Goal: Use online tool/utility: Use online tool/utility

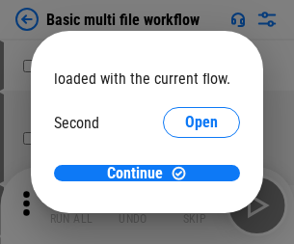
click at [185, 174] on span "Open" at bounding box center [201, 181] width 33 height 15
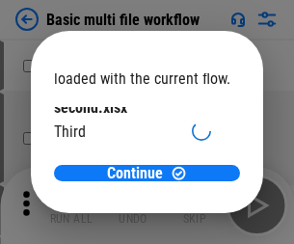
scroll to position [55, 0]
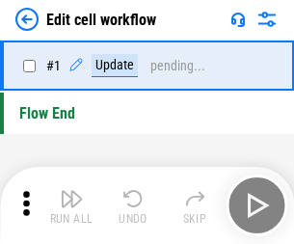
click at [71, 206] on img "button" at bounding box center [71, 198] width 23 height 23
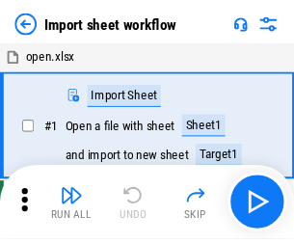
scroll to position [7, 0]
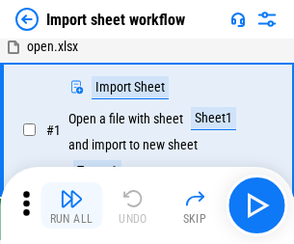
click at [71, 206] on img "button" at bounding box center [71, 198] width 23 height 23
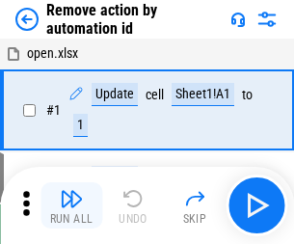
click at [71, 206] on img "button" at bounding box center [71, 198] width 23 height 23
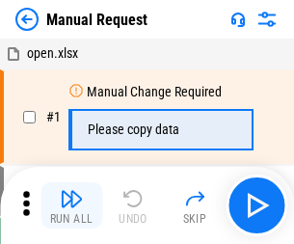
click at [71, 206] on img "button" at bounding box center [71, 198] width 23 height 23
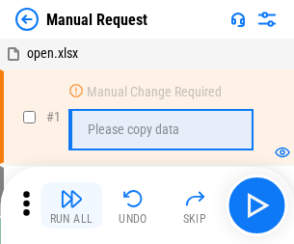
click at [71, 206] on img "button" at bounding box center [71, 198] width 23 height 23
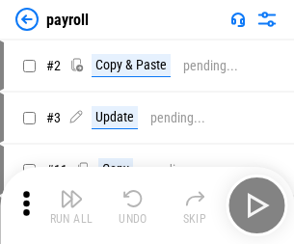
click at [71, 206] on img "button" at bounding box center [71, 198] width 23 height 23
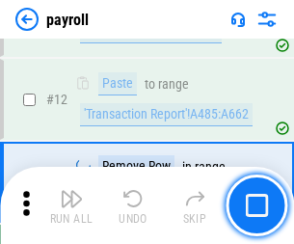
scroll to position [404, 0]
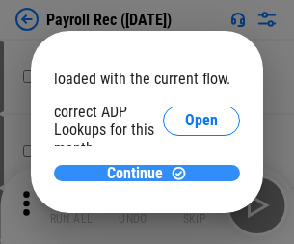
click at [140, 173] on span "Continue" at bounding box center [135, 173] width 56 height 15
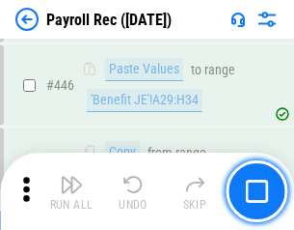
scroll to position [9903, 0]
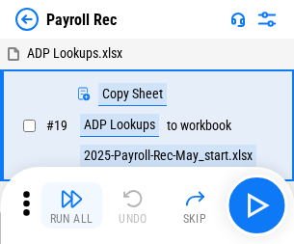
click at [71, 206] on img "button" at bounding box center [71, 198] width 23 height 23
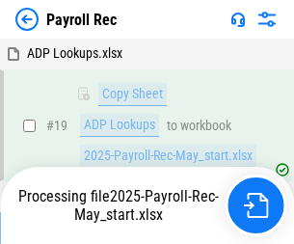
scroll to position [118, 0]
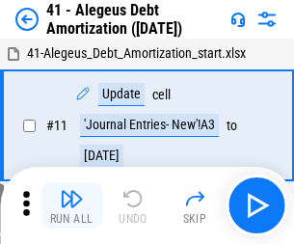
click at [71, 206] on img "button" at bounding box center [71, 198] width 23 height 23
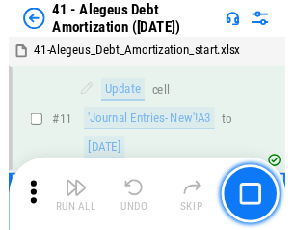
scroll to position [238, 0]
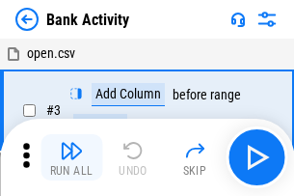
click at [71, 157] on img "button" at bounding box center [71, 150] width 23 height 23
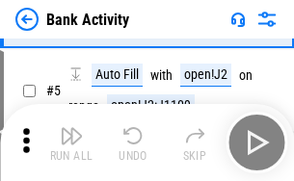
scroll to position [102, 0]
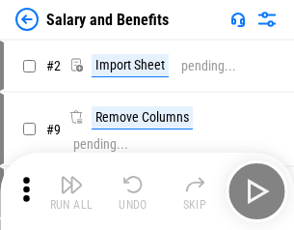
click at [71, 191] on img "button" at bounding box center [71, 184] width 23 height 23
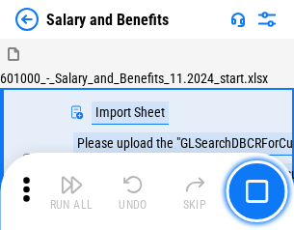
scroll to position [26, 0]
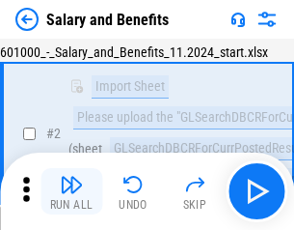
click at [71, 191] on img "button" at bounding box center [71, 184] width 23 height 23
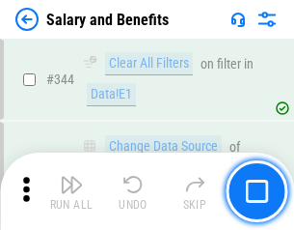
scroll to position [9038, 0]
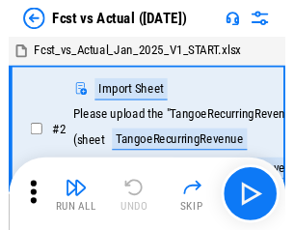
scroll to position [25, 0]
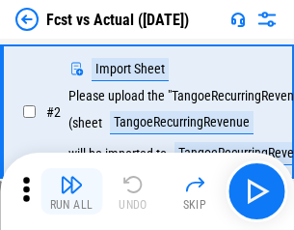
click at [71, 191] on img "button" at bounding box center [71, 184] width 23 height 23
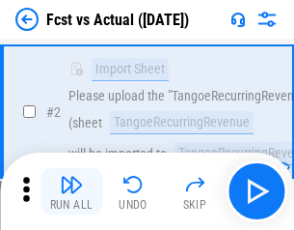
click at [71, 191] on img "button" at bounding box center [71, 184] width 23 height 23
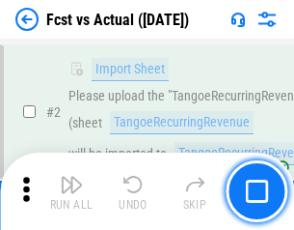
scroll to position [180, 0]
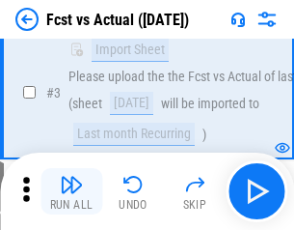
click at [71, 191] on img "button" at bounding box center [71, 184] width 23 height 23
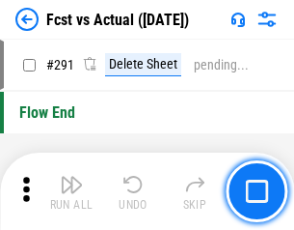
scroll to position [9135, 0]
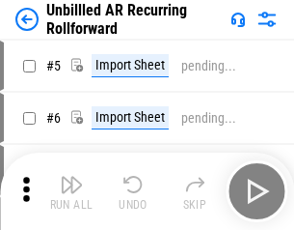
click at [71, 191] on img "button" at bounding box center [71, 184] width 23 height 23
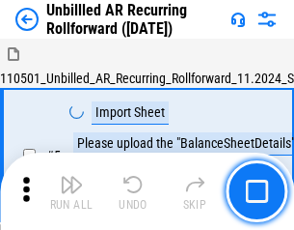
scroll to position [42, 0]
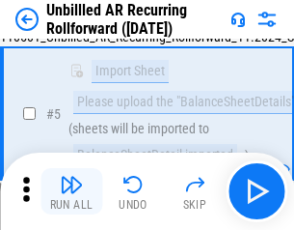
click at [71, 191] on img "button" at bounding box center [71, 184] width 23 height 23
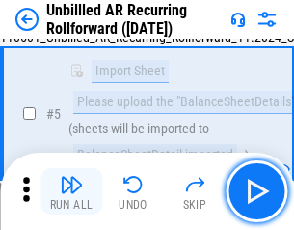
scroll to position [181, 0]
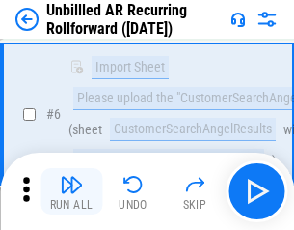
click at [71, 191] on img "button" at bounding box center [71, 184] width 23 height 23
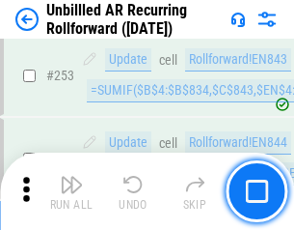
scroll to position [6556, 0]
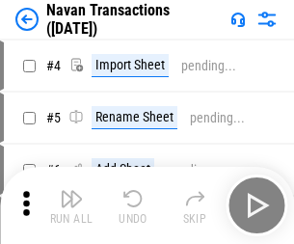
click at [71, 191] on img "button" at bounding box center [71, 198] width 23 height 23
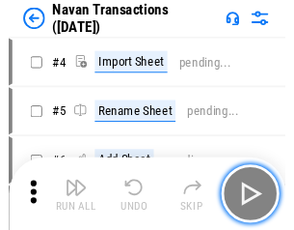
scroll to position [31, 0]
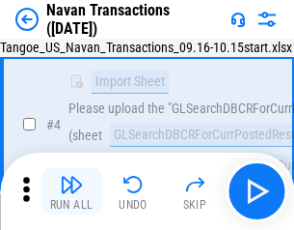
click at [71, 191] on img "button" at bounding box center [71, 184] width 23 height 23
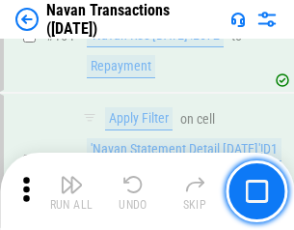
scroll to position [6258, 0]
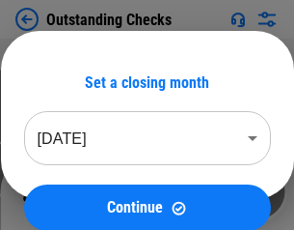
click at [71, 191] on img "button" at bounding box center [71, 184] width 23 height 23
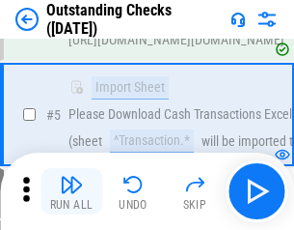
click at [71, 191] on img "button" at bounding box center [71, 184] width 23 height 23
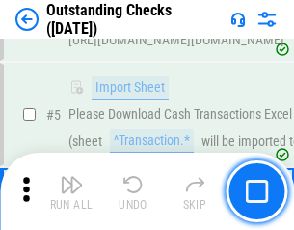
scroll to position [202, 0]
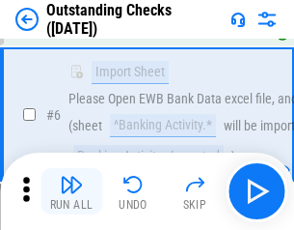
click at [71, 191] on img "button" at bounding box center [71, 184] width 23 height 23
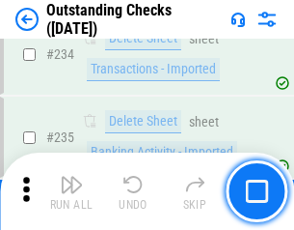
scroll to position [5862, 0]
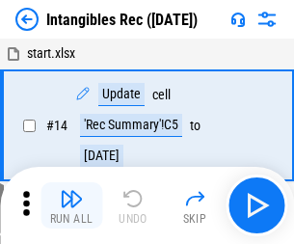
click at [71, 206] on img "button" at bounding box center [71, 198] width 23 height 23
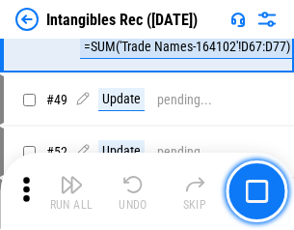
scroll to position [752, 0]
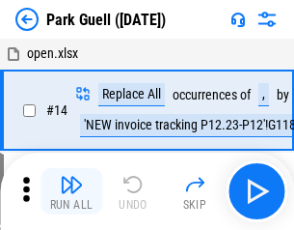
click at [71, 191] on img "button" at bounding box center [71, 184] width 23 height 23
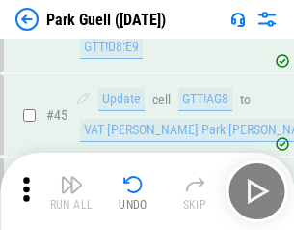
scroll to position [2414, 0]
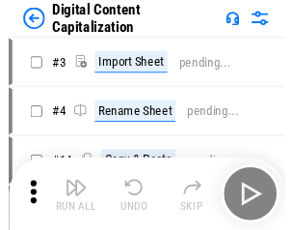
scroll to position [42, 0]
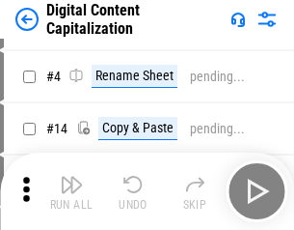
click at [71, 191] on img "button" at bounding box center [71, 184] width 23 height 23
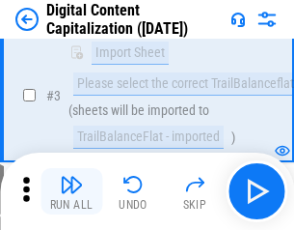
click at [71, 191] on img "button" at bounding box center [71, 184] width 23 height 23
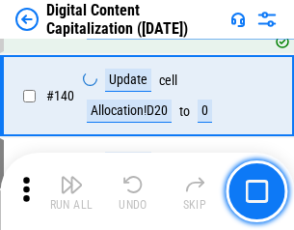
scroll to position [2033, 0]
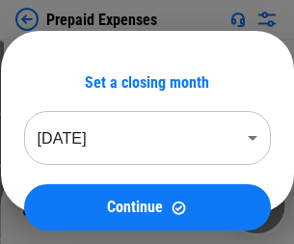
click at [71, 191] on img "button" at bounding box center [71, 198] width 23 height 23
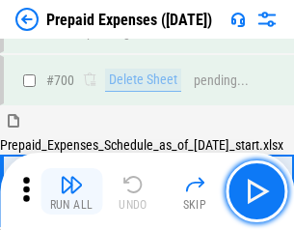
scroll to position [5194, 0]
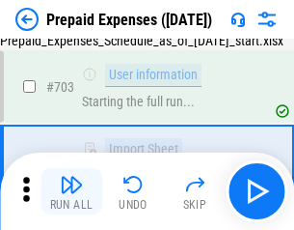
click at [71, 191] on img "button" at bounding box center [71, 184] width 23 height 23
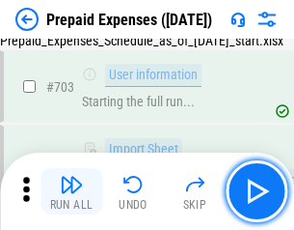
scroll to position [5308, 0]
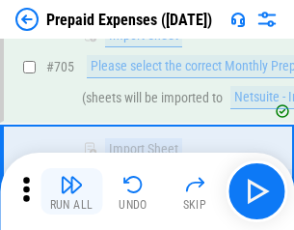
click at [71, 191] on img "button" at bounding box center [71, 184] width 23 height 23
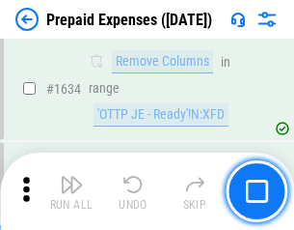
scroll to position [18794, 0]
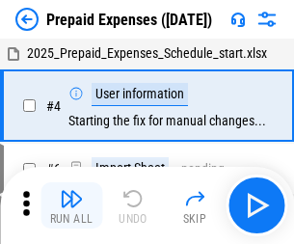
click at [71, 206] on img "button" at bounding box center [71, 198] width 23 height 23
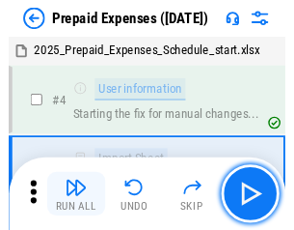
scroll to position [85, 0]
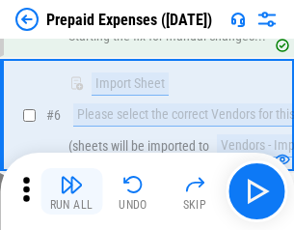
click at [71, 191] on img "button" at bounding box center [71, 184] width 23 height 23
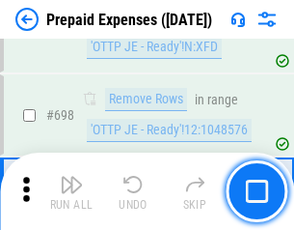
scroll to position [6721, 0]
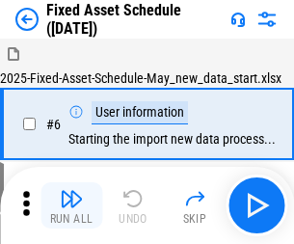
click at [71, 206] on img "button" at bounding box center [71, 198] width 23 height 23
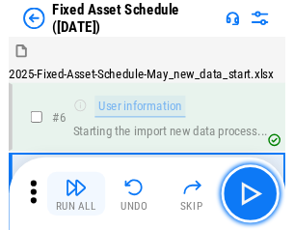
scroll to position [104, 0]
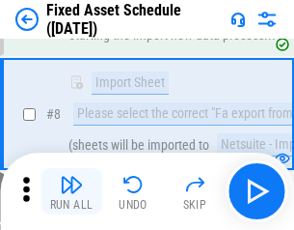
click at [71, 191] on img "button" at bounding box center [71, 184] width 23 height 23
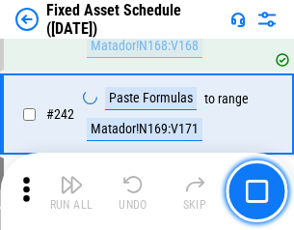
scroll to position [5979, 0]
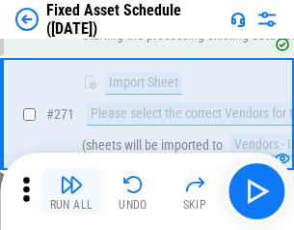
click at [71, 191] on img "button" at bounding box center [71, 184] width 23 height 23
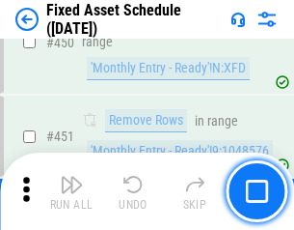
scroll to position [8629, 0]
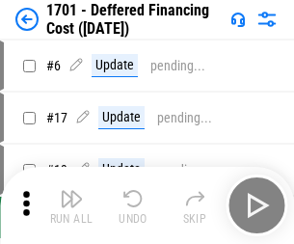
click at [71, 206] on img "button" at bounding box center [71, 198] width 23 height 23
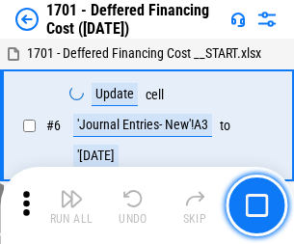
scroll to position [232, 0]
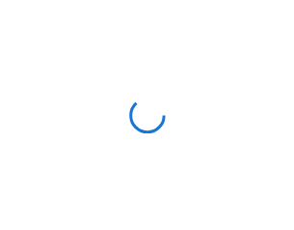
scroll to position [3, 0]
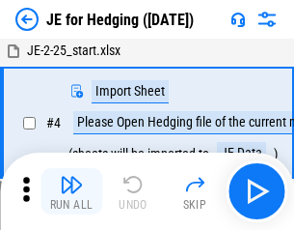
click at [71, 191] on img "button" at bounding box center [71, 184] width 23 height 23
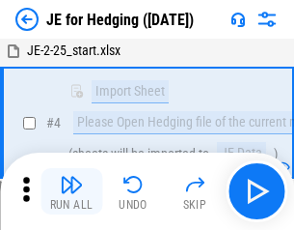
click at [71, 191] on img "button" at bounding box center [71, 184] width 23 height 23
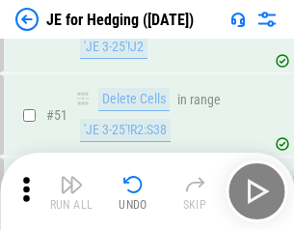
scroll to position [1250, 0]
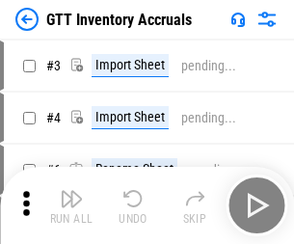
click at [71, 191] on img "button" at bounding box center [71, 198] width 23 height 23
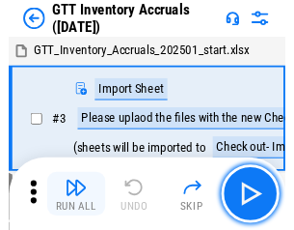
scroll to position [3, 0]
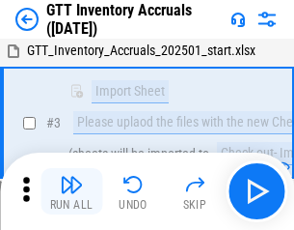
click at [71, 191] on img "button" at bounding box center [71, 184] width 23 height 23
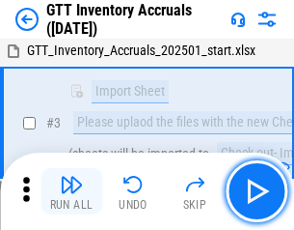
scroll to position [125, 0]
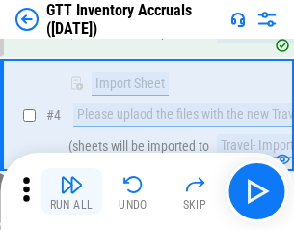
click at [71, 191] on img "button" at bounding box center [71, 184] width 23 height 23
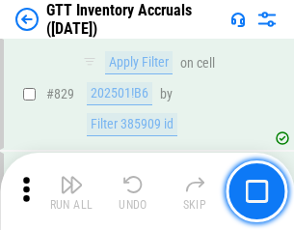
scroll to position [14651, 0]
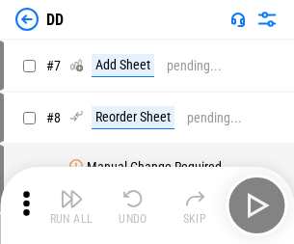
click at [71, 206] on img "button" at bounding box center [71, 198] width 23 height 23
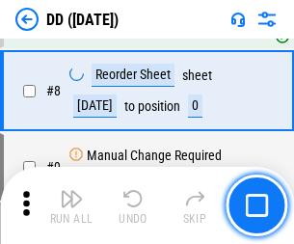
scroll to position [186, 0]
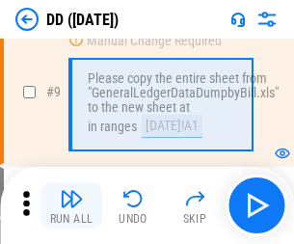
click at [71, 206] on img "button" at bounding box center [71, 198] width 23 height 23
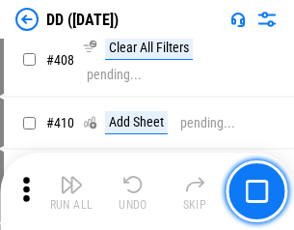
scroll to position [8636, 0]
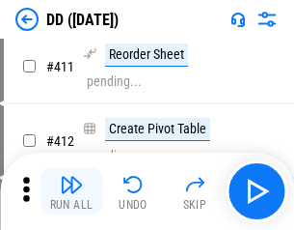
click at [71, 191] on img "button" at bounding box center [71, 184] width 23 height 23
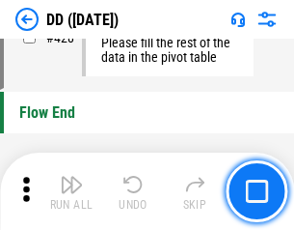
scroll to position [9239, 0]
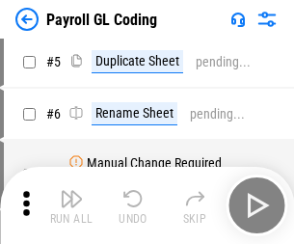
click at [71, 206] on img "button" at bounding box center [71, 198] width 23 height 23
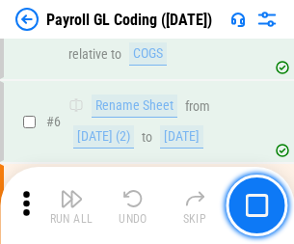
scroll to position [232, 0]
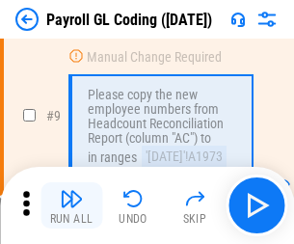
click at [71, 206] on img "button" at bounding box center [71, 198] width 23 height 23
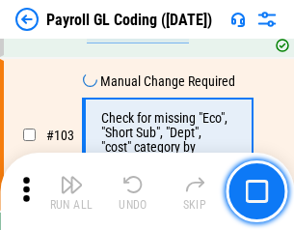
scroll to position [4529, 0]
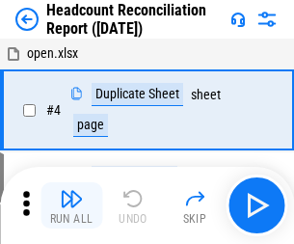
click at [71, 206] on img "button" at bounding box center [71, 198] width 23 height 23
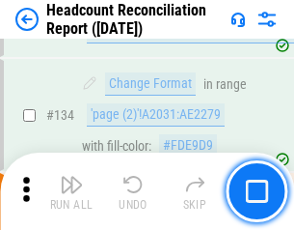
scroll to position [2320, 0]
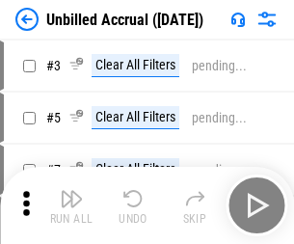
click at [71, 206] on img "button" at bounding box center [71, 198] width 23 height 23
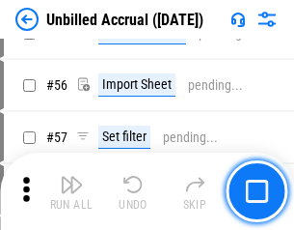
scroll to position [2015, 0]
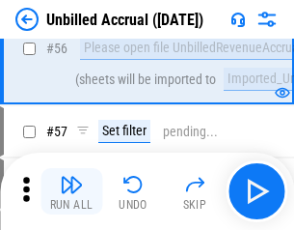
click at [71, 191] on img "button" at bounding box center [71, 184] width 23 height 23
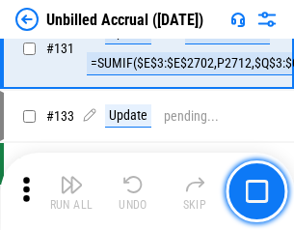
scroll to position [5750, 0]
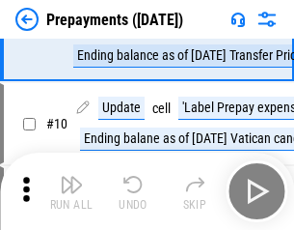
scroll to position [121, 0]
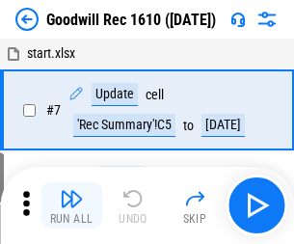
click at [71, 206] on img "button" at bounding box center [71, 198] width 23 height 23
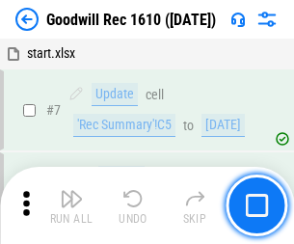
scroll to position [330, 0]
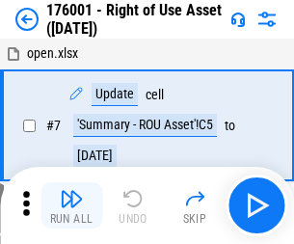
click at [71, 206] on img "button" at bounding box center [71, 198] width 23 height 23
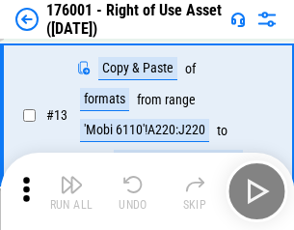
scroll to position [125, 0]
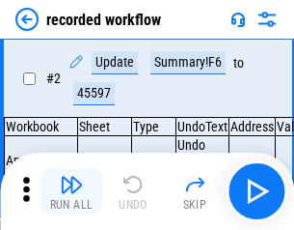
click at [71, 191] on img "button" at bounding box center [71, 184] width 23 height 23
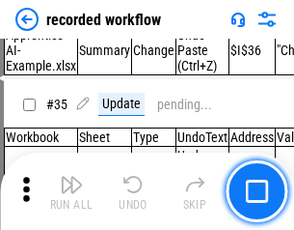
scroll to position [6033, 0]
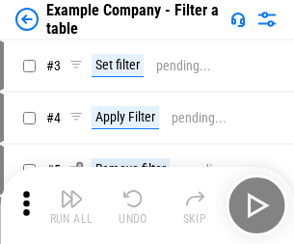
click at [71, 206] on img "button" at bounding box center [71, 198] width 23 height 23
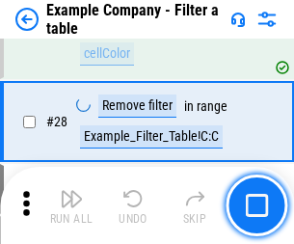
scroll to position [1766, 0]
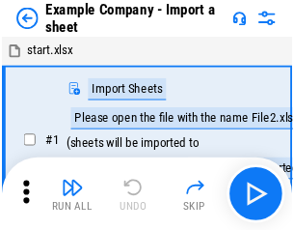
scroll to position [30, 0]
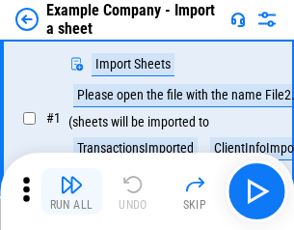
click at [71, 191] on img "button" at bounding box center [71, 184] width 23 height 23
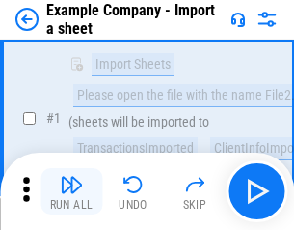
click at [71, 191] on img "button" at bounding box center [71, 184] width 23 height 23
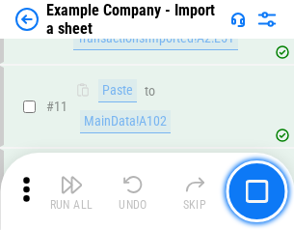
scroll to position [427, 0]
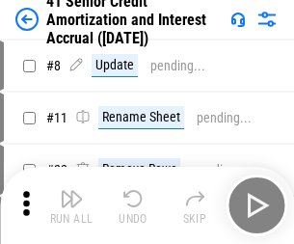
click at [71, 191] on img "button" at bounding box center [71, 198] width 23 height 23
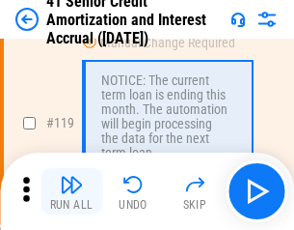
click at [71, 191] on img "button" at bounding box center [71, 184] width 23 height 23
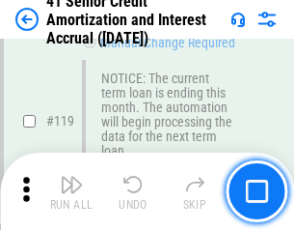
scroll to position [1821, 0]
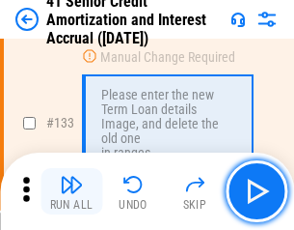
click at [71, 191] on img "button" at bounding box center [71, 184] width 23 height 23
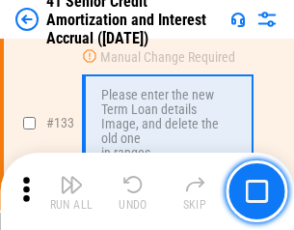
scroll to position [2017, 0]
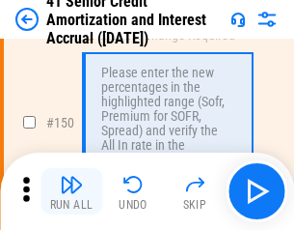
click at [71, 191] on img "button" at bounding box center [71, 184] width 23 height 23
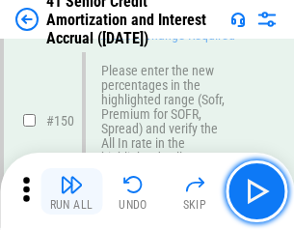
scroll to position [2220, 0]
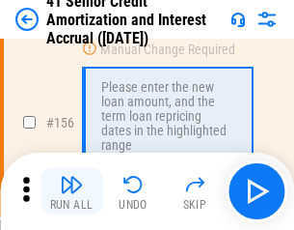
click at [71, 191] on img "button" at bounding box center [71, 184] width 23 height 23
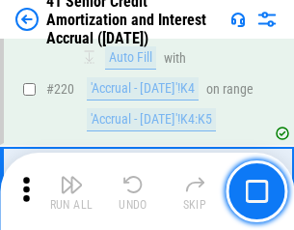
scroll to position [4323, 0]
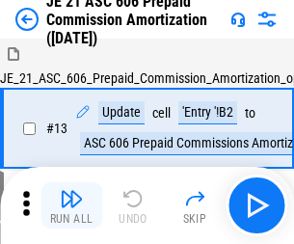
click at [71, 191] on img "button" at bounding box center [71, 198] width 23 height 23
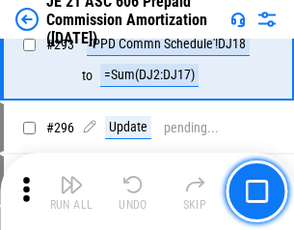
scroll to position [3552, 0]
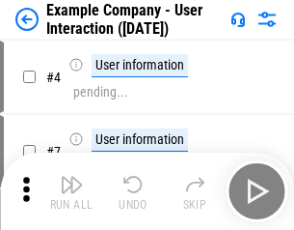
click at [71, 191] on img "button" at bounding box center [71, 184] width 23 height 23
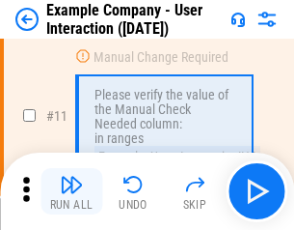
click at [71, 191] on img "button" at bounding box center [71, 184] width 23 height 23
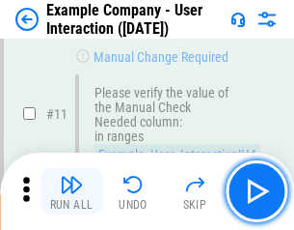
scroll to position [418, 0]
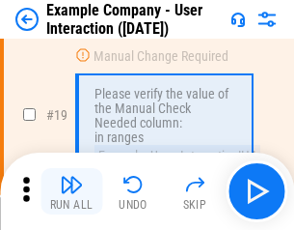
click at [71, 191] on img "button" at bounding box center [71, 184] width 23 height 23
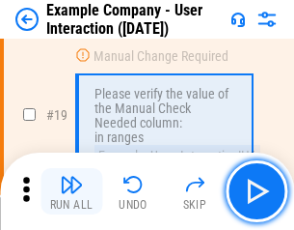
click at [71, 191] on img "button" at bounding box center [71, 184] width 23 height 23
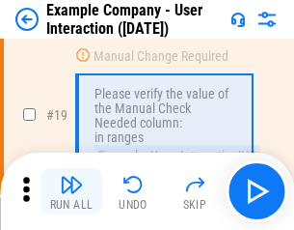
click at [71, 191] on img "button" at bounding box center [71, 184] width 23 height 23
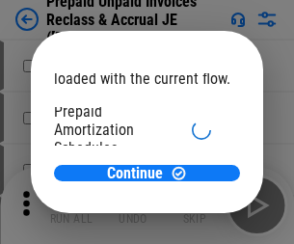
scroll to position [115, 0]
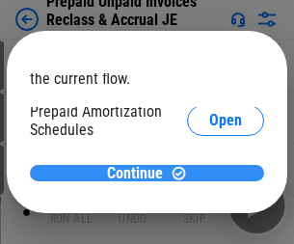
click at [140, 173] on span "Continue" at bounding box center [135, 173] width 56 height 15
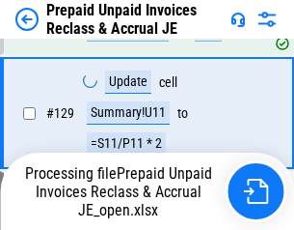
scroll to position [2502, 0]
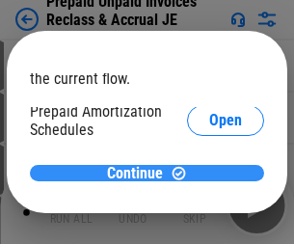
click at [140, 173] on span "Continue" at bounding box center [135, 173] width 56 height 15
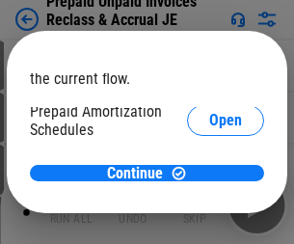
scroll to position [115, 0]
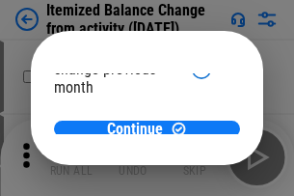
scroll to position [141, 0]
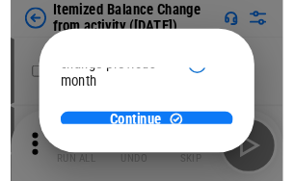
scroll to position [141, 0]
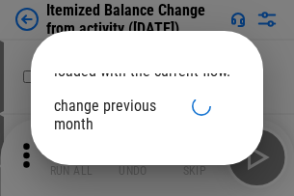
click at [140, 158] on span "Continue" at bounding box center [135, 165] width 56 height 15
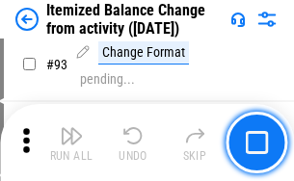
scroll to position [2539, 0]
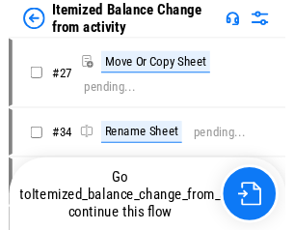
scroll to position [30, 0]
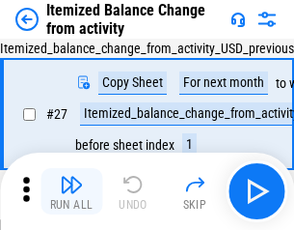
click at [71, 191] on img "button" at bounding box center [71, 184] width 23 height 23
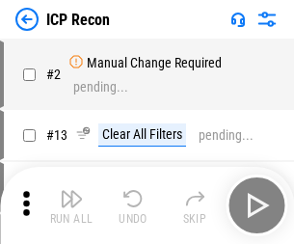
scroll to position [9, 0]
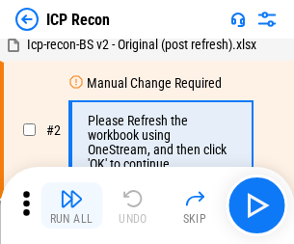
click at [71, 206] on img "button" at bounding box center [71, 198] width 23 height 23
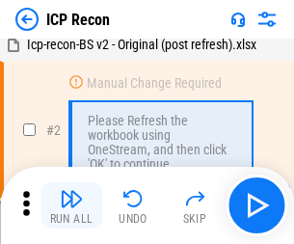
click at [71, 206] on img "button" at bounding box center [71, 198] width 23 height 23
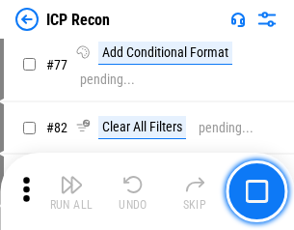
scroll to position [1734, 0]
